Goal: Task Accomplishment & Management: Manage account settings

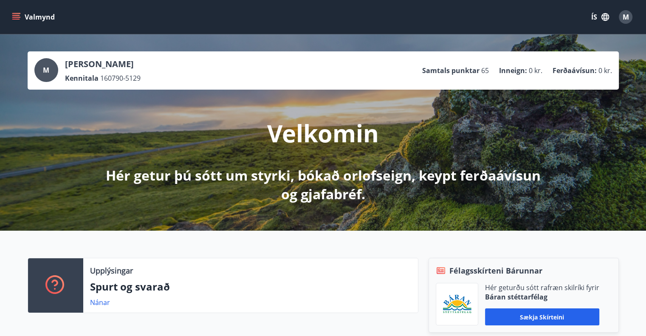
click at [627, 19] on span "M" at bounding box center [625, 16] width 6 height 9
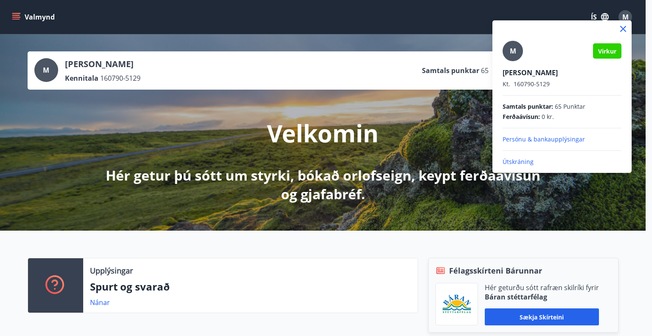
click at [523, 163] on p "Útskráning" at bounding box center [562, 162] width 119 height 8
